Goal: Transaction & Acquisition: Subscribe to service/newsletter

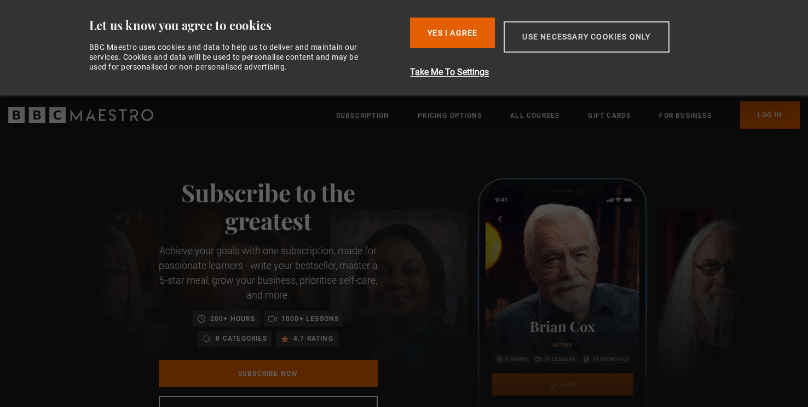
click at [573, 47] on button "Use necessary cookies only" at bounding box center [586, 36] width 165 height 31
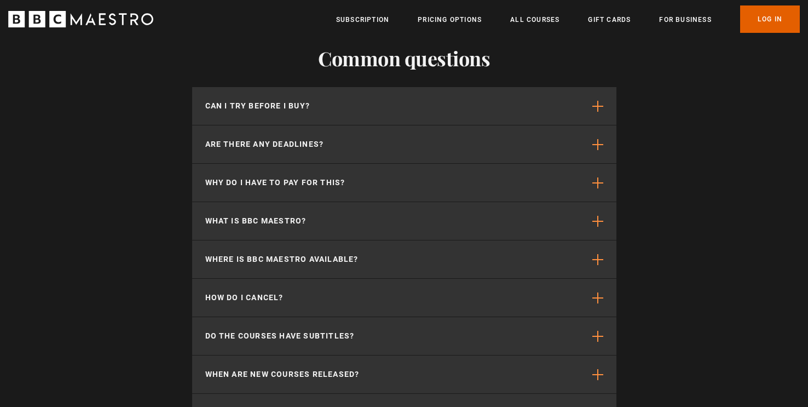
scroll to position [2781, 0]
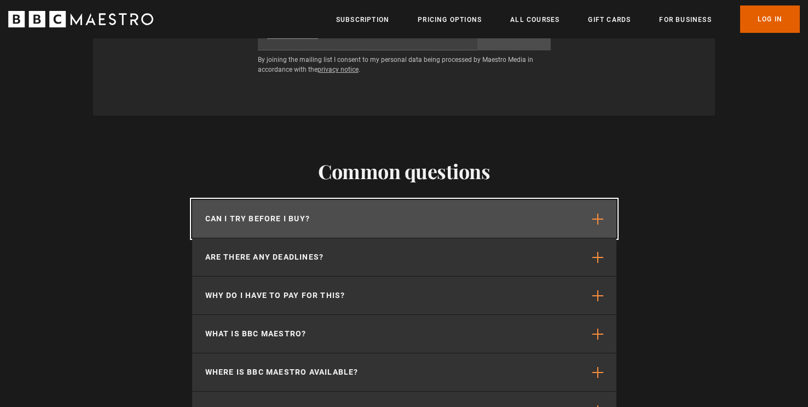
click at [310, 200] on button "Can I try before I buy?" at bounding box center [404, 219] width 424 height 38
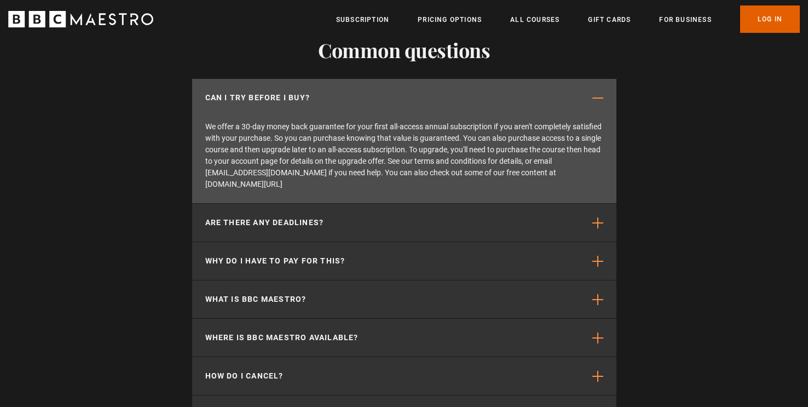
scroll to position [2904, 0]
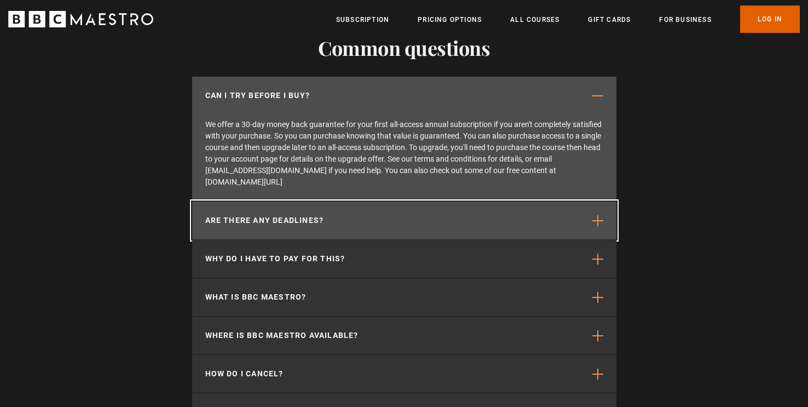
click at [338, 201] on button "Are there any deadlines?" at bounding box center [404, 220] width 424 height 38
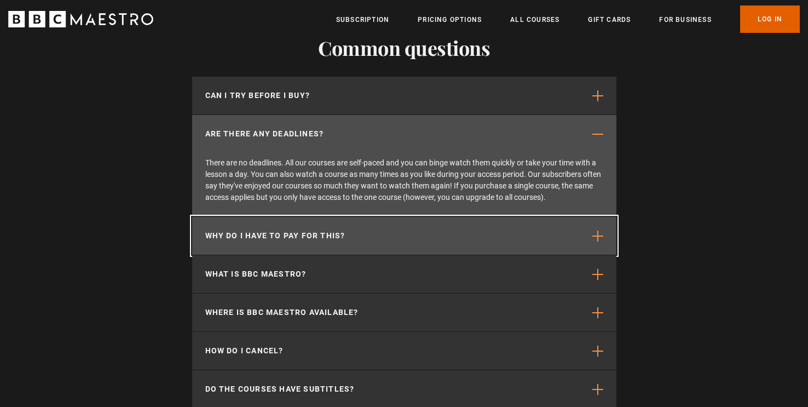
click at [370, 217] on button "Why do I have to pay for this?" at bounding box center [404, 236] width 424 height 38
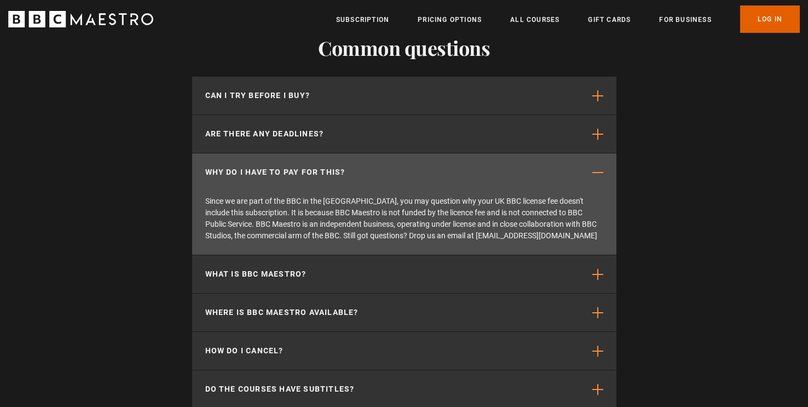
scroll to position [0, 861]
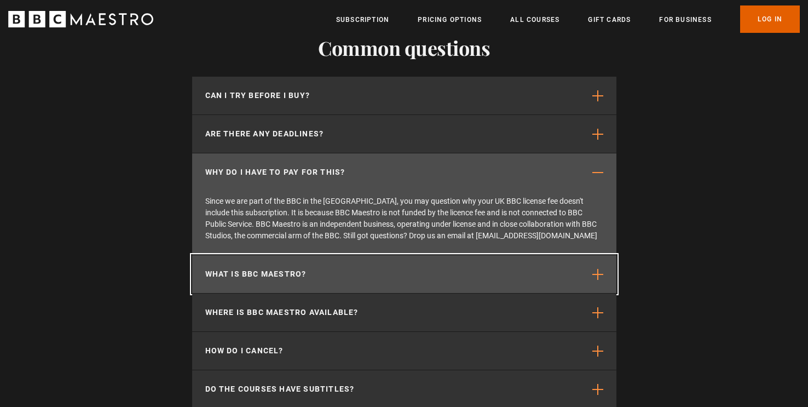
click at [345, 255] on button "What is BBC Maestro?" at bounding box center [404, 274] width 424 height 38
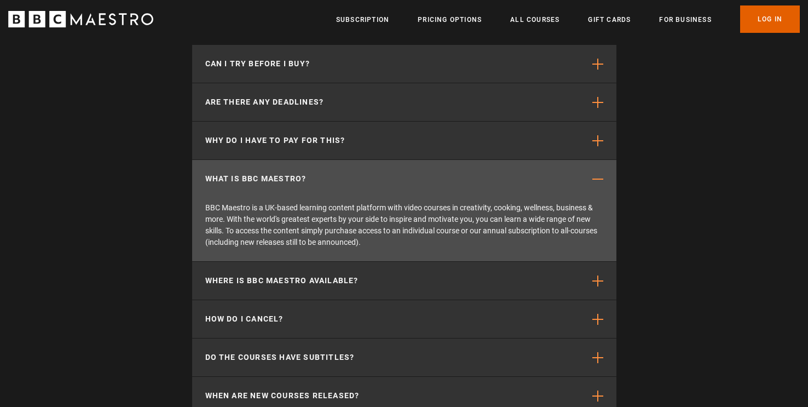
scroll to position [2965, 0]
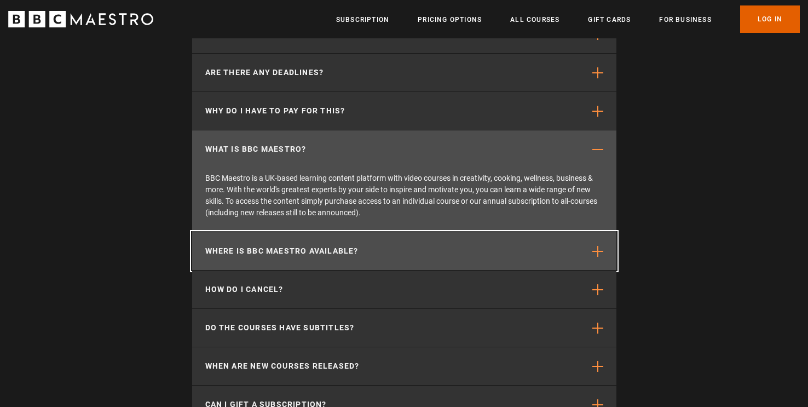
click at [381, 232] on button "Where is BBC Maestro available?" at bounding box center [404, 251] width 424 height 38
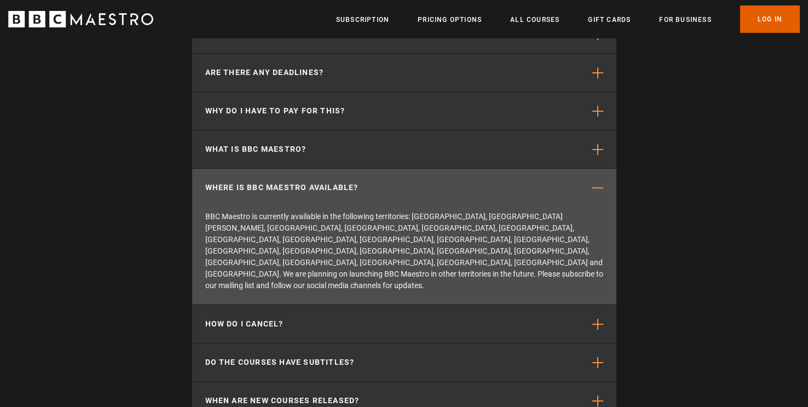
scroll to position [0, 1147]
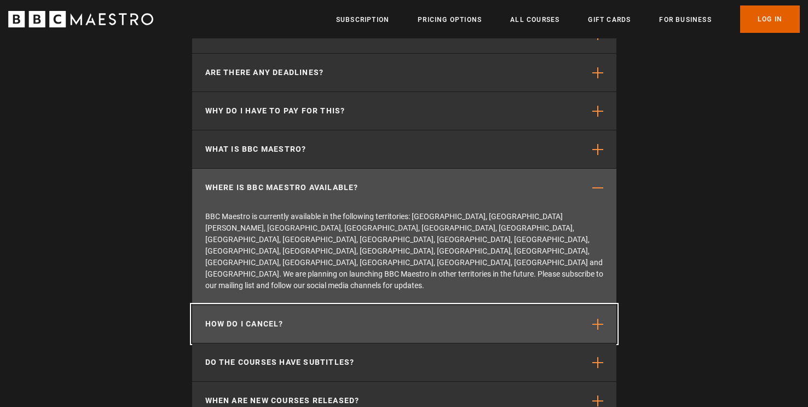
click at [307, 305] on button "How do I cancel?" at bounding box center [404, 324] width 424 height 38
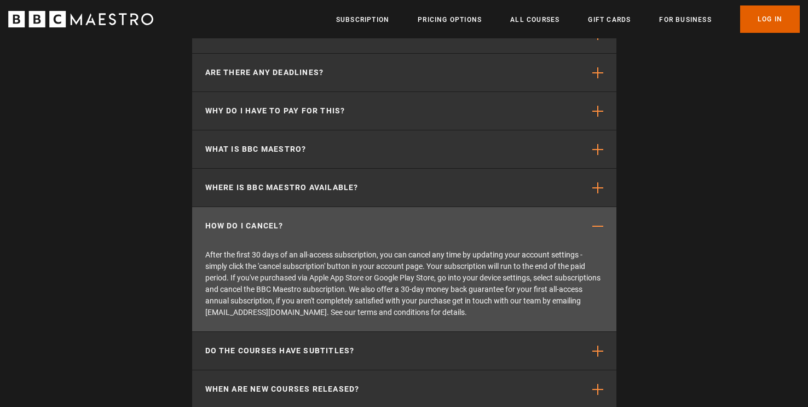
scroll to position [0, 1578]
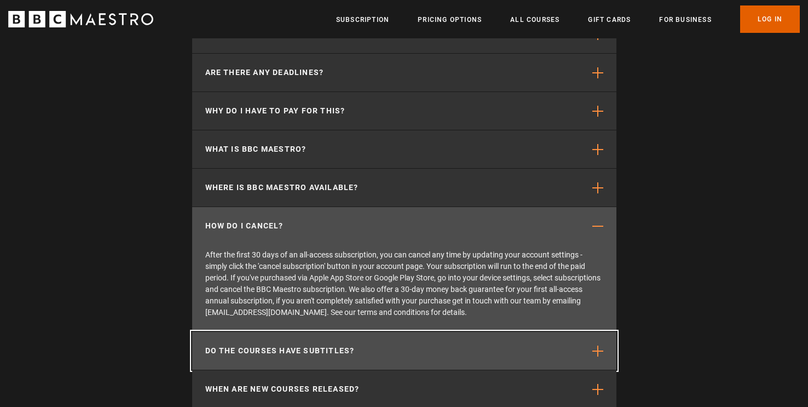
click at [388, 332] on button "Do the courses have subtitles?" at bounding box center [404, 351] width 424 height 38
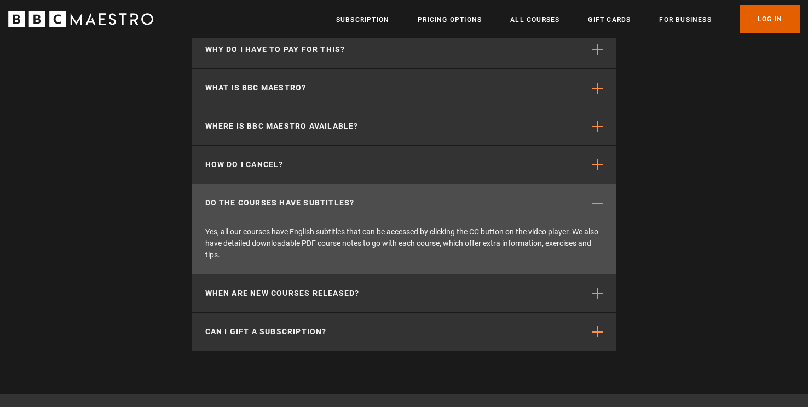
scroll to position [0, 1721]
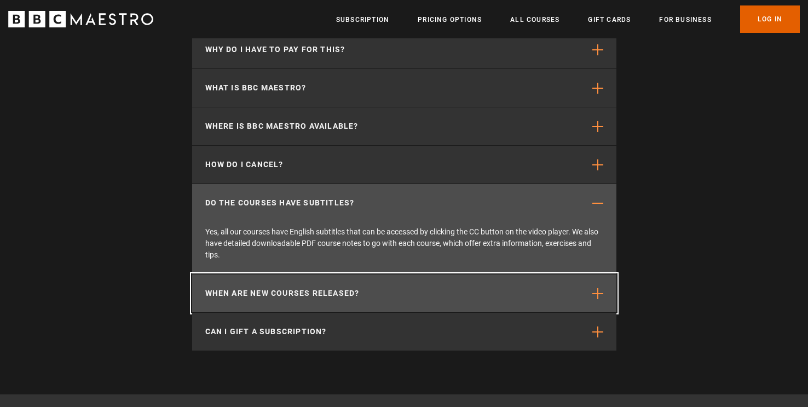
click at [395, 274] on button "When are new courses released?" at bounding box center [404, 293] width 424 height 38
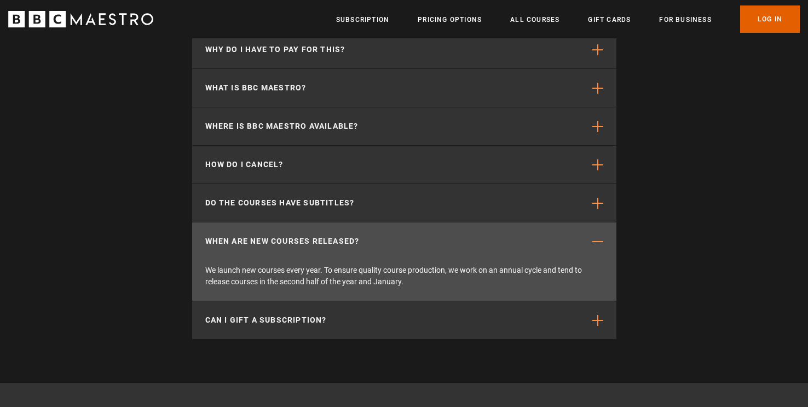
scroll to position [2965, 0]
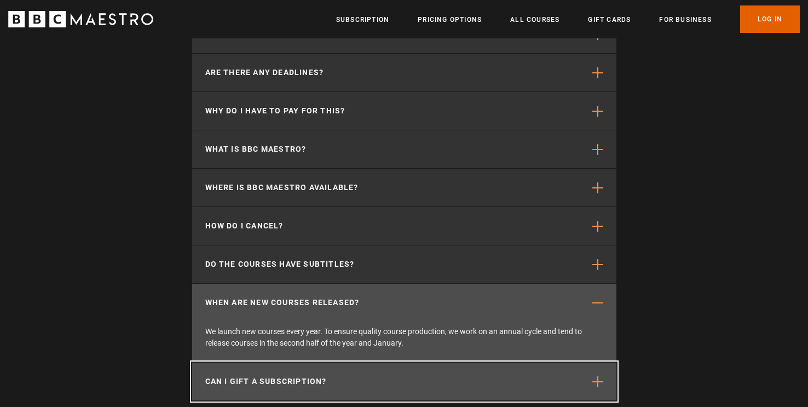
click at [368, 362] on button "Can I gift a subscription?" at bounding box center [404, 381] width 424 height 38
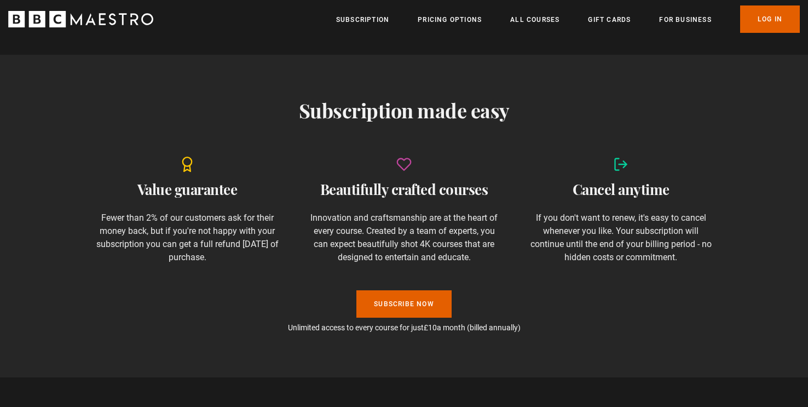
scroll to position [0, 2151]
click at [397, 308] on link "Subscribe Now" at bounding box center [403, 303] width 95 height 27
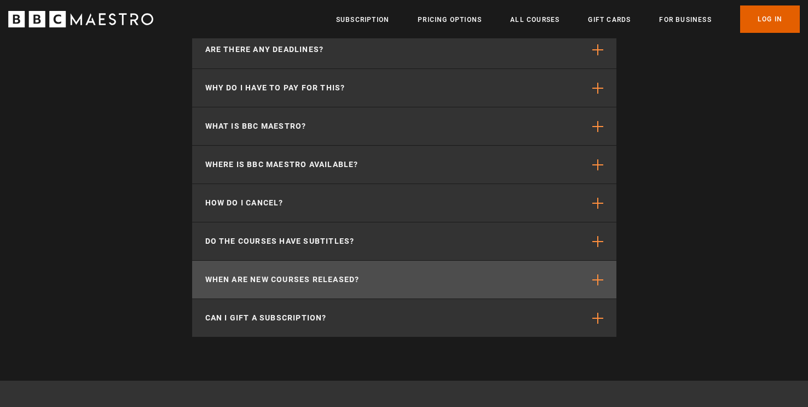
scroll to position [3005, 0]
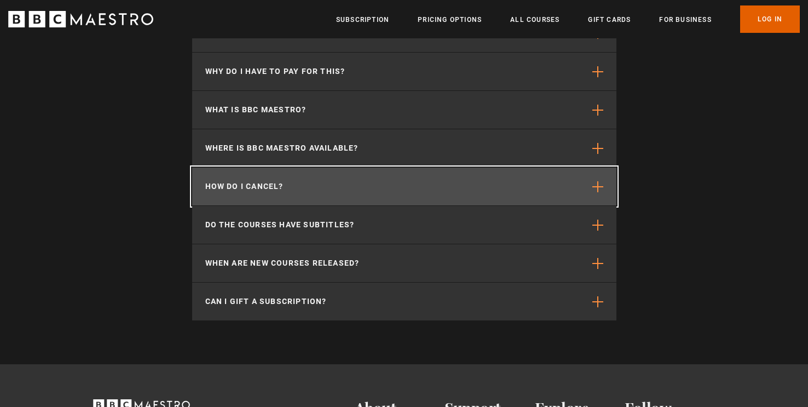
click at [291, 168] on button "How do I cancel?" at bounding box center [404, 187] width 424 height 38
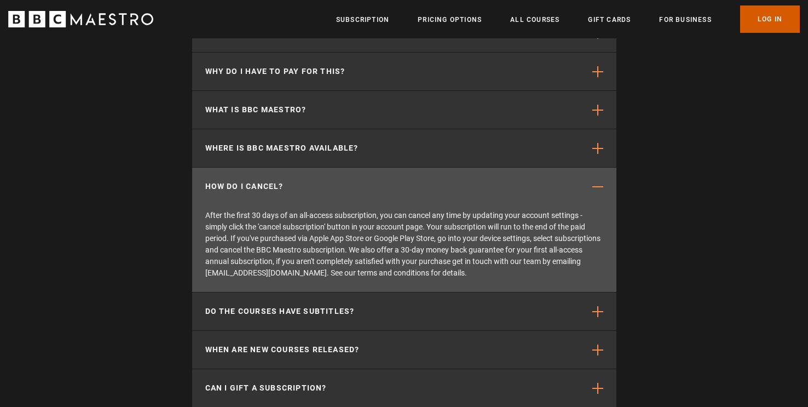
scroll to position [0, 1004]
click at [367, 18] on link "Subscription" at bounding box center [362, 19] width 53 height 11
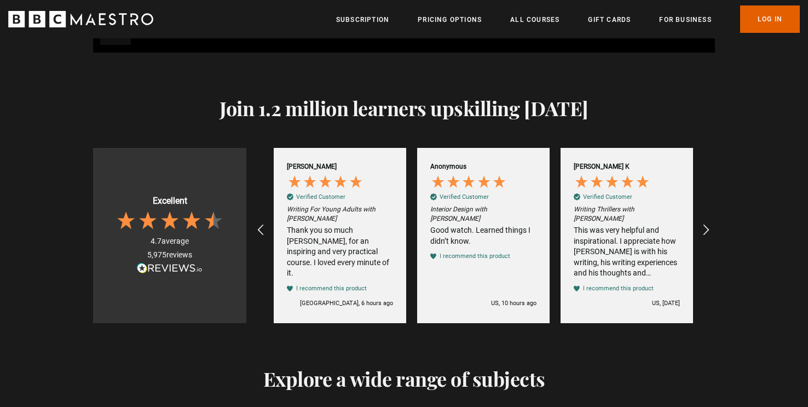
scroll to position [1472, 0]
